Goal: Task Accomplishment & Management: Complete application form

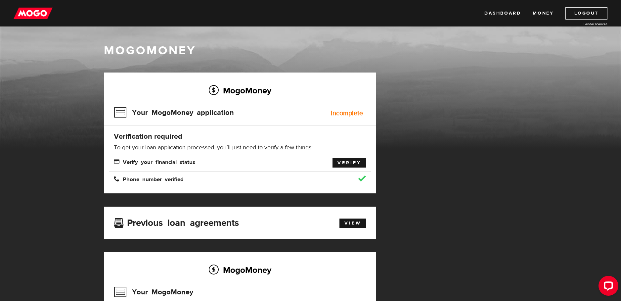
click at [348, 162] on link "Verify" at bounding box center [350, 162] width 34 height 9
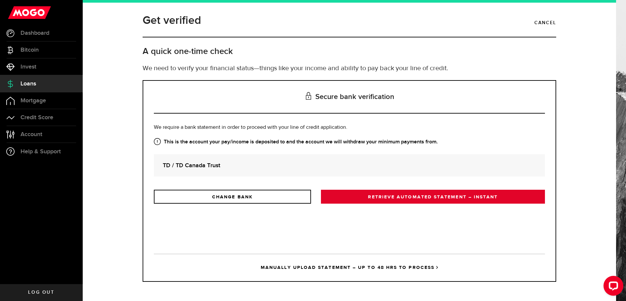
click at [355, 200] on link "RETRIEVE AUTOMATED STATEMENT – INSTANT" at bounding box center [433, 197] width 224 height 14
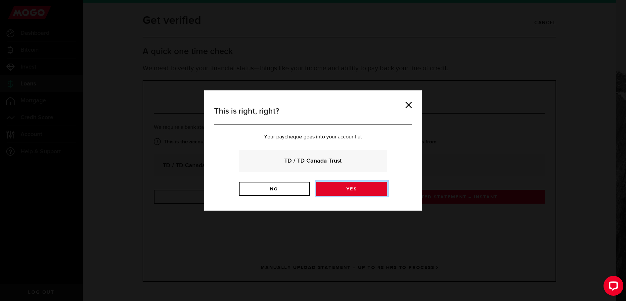
click at [353, 191] on link "Yes" at bounding box center [351, 189] width 71 height 14
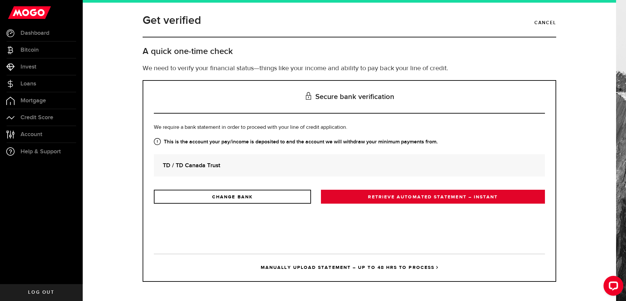
click at [487, 198] on link "RETRIEVE AUTOMATED STATEMENT – INSTANT" at bounding box center [433, 197] width 224 height 14
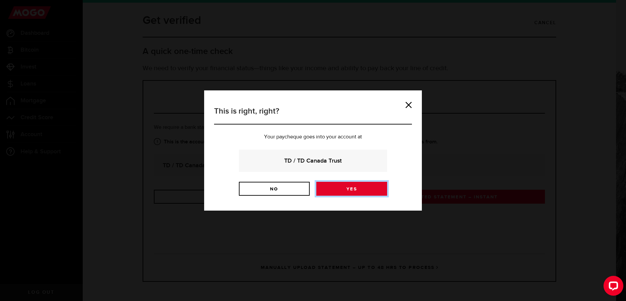
click at [336, 188] on link "Yes" at bounding box center [351, 189] width 71 height 14
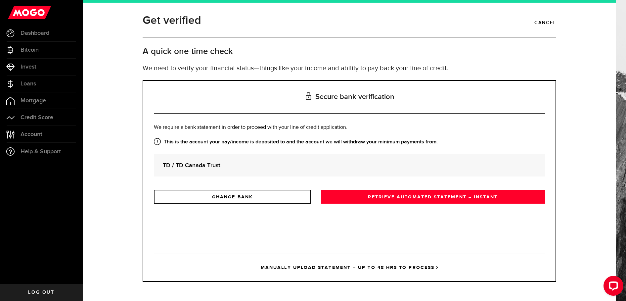
click at [325, 270] on link "MANUALLY UPLOAD STATEMENT – UP TO 48 HRS TO PROCESS" at bounding box center [349, 266] width 391 height 27
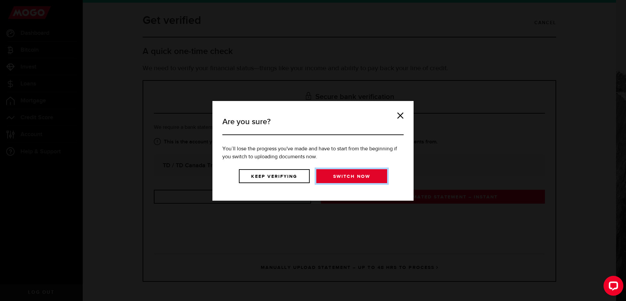
click at [338, 173] on link "Switch now" at bounding box center [351, 176] width 71 height 14
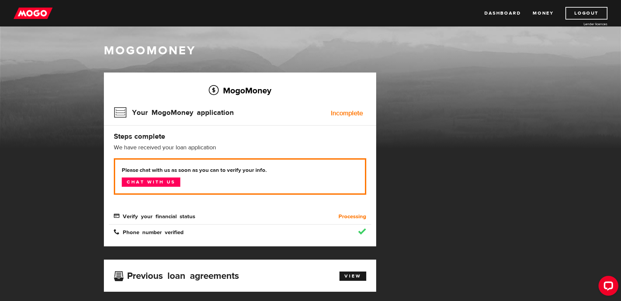
click at [342, 113] on div "Incomplete" at bounding box center [347, 113] width 32 height 7
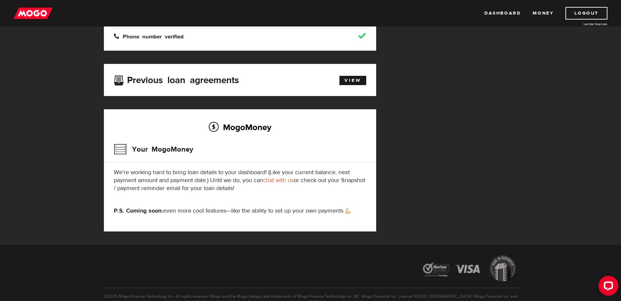
scroll to position [199, 0]
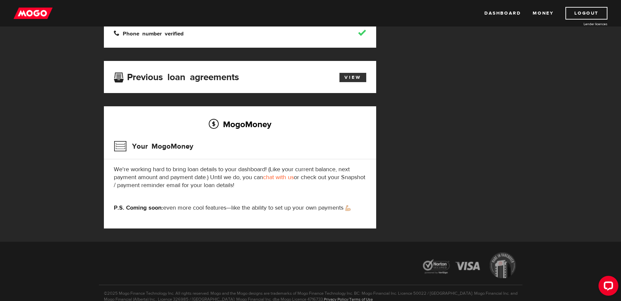
click at [353, 75] on link "View" at bounding box center [352, 77] width 27 height 9
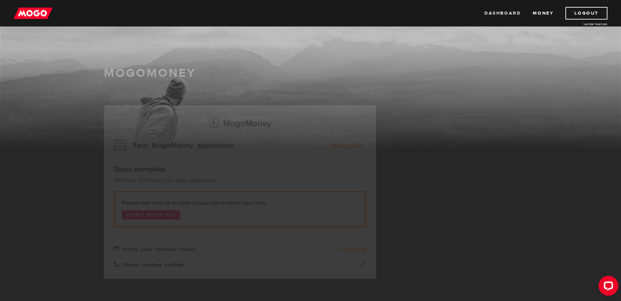
click at [507, 13] on link "Dashboard" at bounding box center [502, 13] width 36 height 13
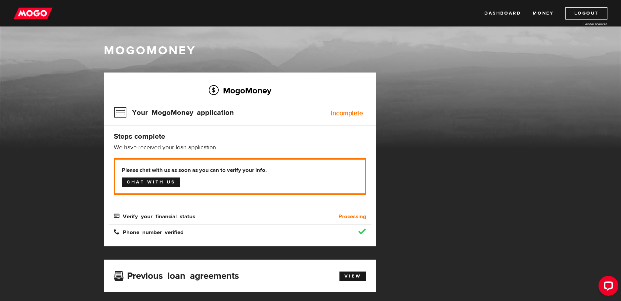
click at [144, 180] on link "Chat with us" at bounding box center [151, 181] width 59 height 9
click at [136, 140] on h4 "Steps complete" at bounding box center [240, 136] width 252 height 9
click at [353, 272] on link "View" at bounding box center [352, 275] width 27 height 9
click at [115, 216] on span "Verify your financial status" at bounding box center [154, 216] width 81 height 6
click at [119, 113] on h3 "Your MogoMoney application" at bounding box center [174, 112] width 120 height 17
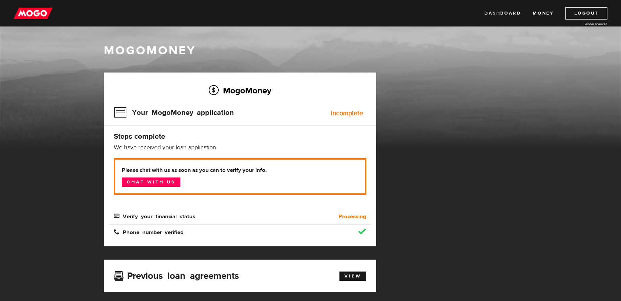
click at [507, 17] on link "Dashboard" at bounding box center [502, 13] width 36 height 13
click at [508, 12] on link "Dashboard" at bounding box center [502, 13] width 36 height 13
click at [436, 104] on div "MogoMoney Your MogoMoney application Expired Your MogoMoney credit decision has…" at bounding box center [311, 256] width 424 height 368
click at [118, 112] on h3 "Your MogoMoney application" at bounding box center [174, 112] width 120 height 17
click at [348, 214] on b "Processing" at bounding box center [353, 216] width 28 height 8
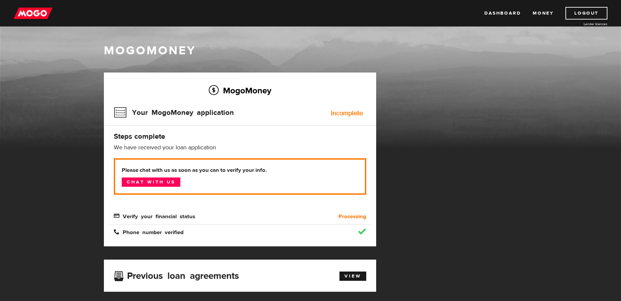
click at [122, 111] on h3 "Your MogoMoney application" at bounding box center [174, 112] width 120 height 17
click at [118, 212] on div "Verify your financial status" at bounding box center [207, 216] width 197 height 8
drag, startPoint x: 118, startPoint y: 212, endPoint x: 205, endPoint y: 218, distance: 87.2
click at [205, 218] on div "Verify your financial status" at bounding box center [207, 216] width 197 height 8
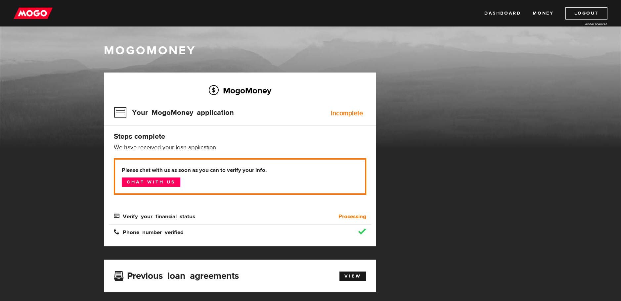
drag, startPoint x: 498, startPoint y: 14, endPoint x: 456, endPoint y: 13, distance: 42.0
click at [498, 14] on link "Dashboard" at bounding box center [502, 13] width 36 height 13
click at [138, 147] on p "We have received your loan application" at bounding box center [240, 148] width 252 height 8
click at [510, 14] on link "Dashboard" at bounding box center [502, 13] width 36 height 13
